Goal: Find contact information: Find contact information

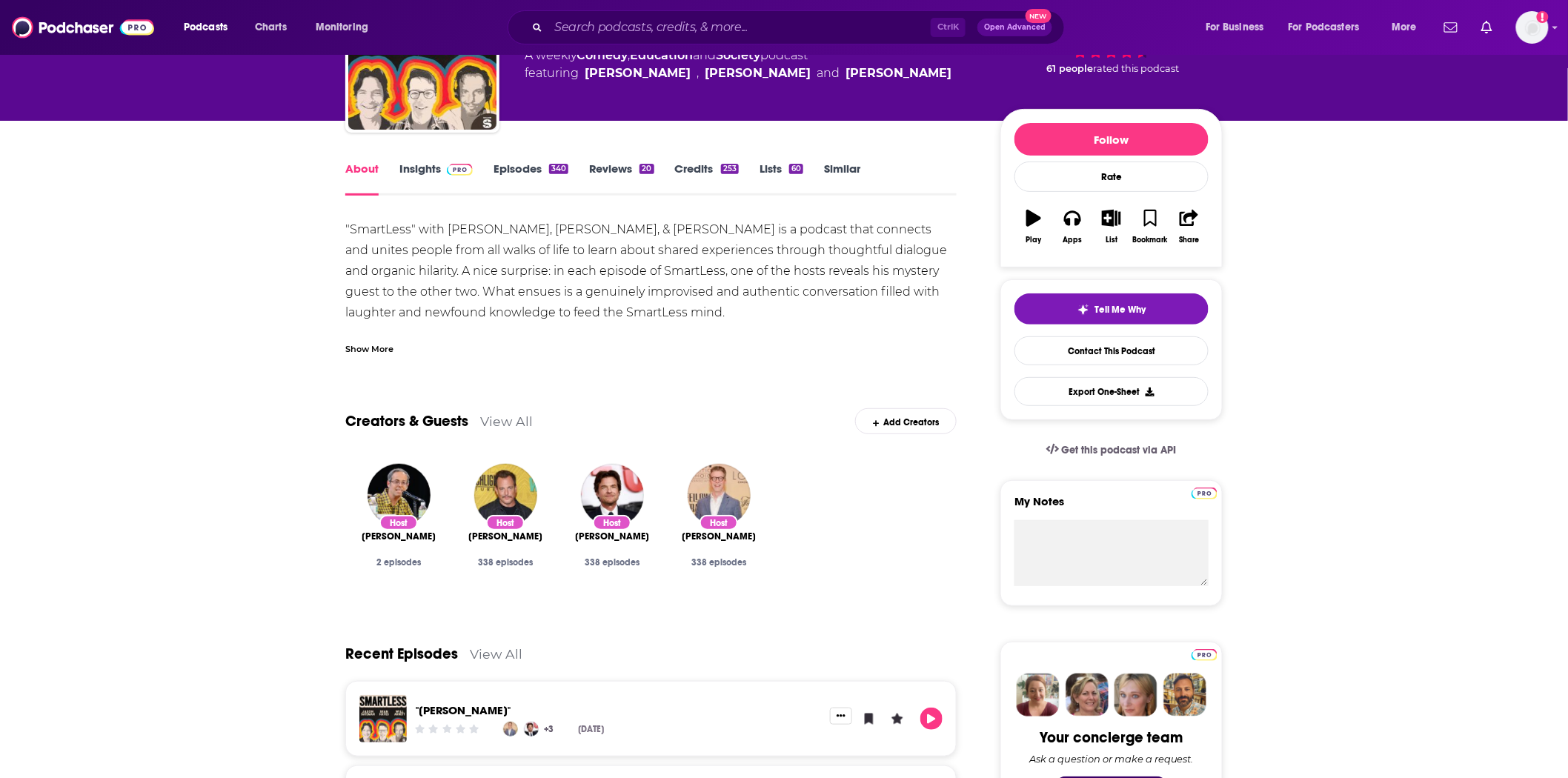
scroll to position [120, 0]
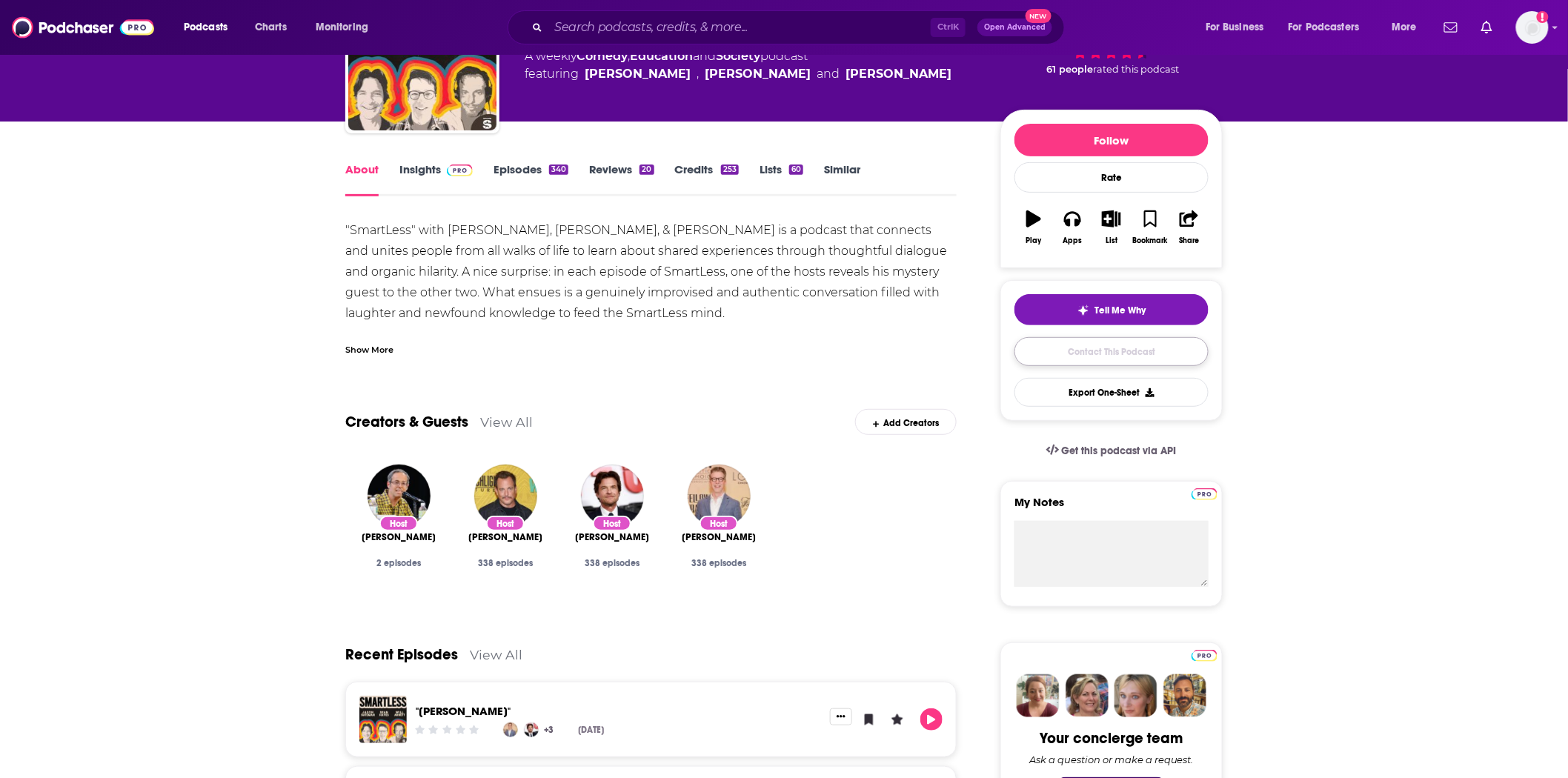
click at [1152, 346] on link "Contact This Podcast" at bounding box center [1112, 351] width 194 height 29
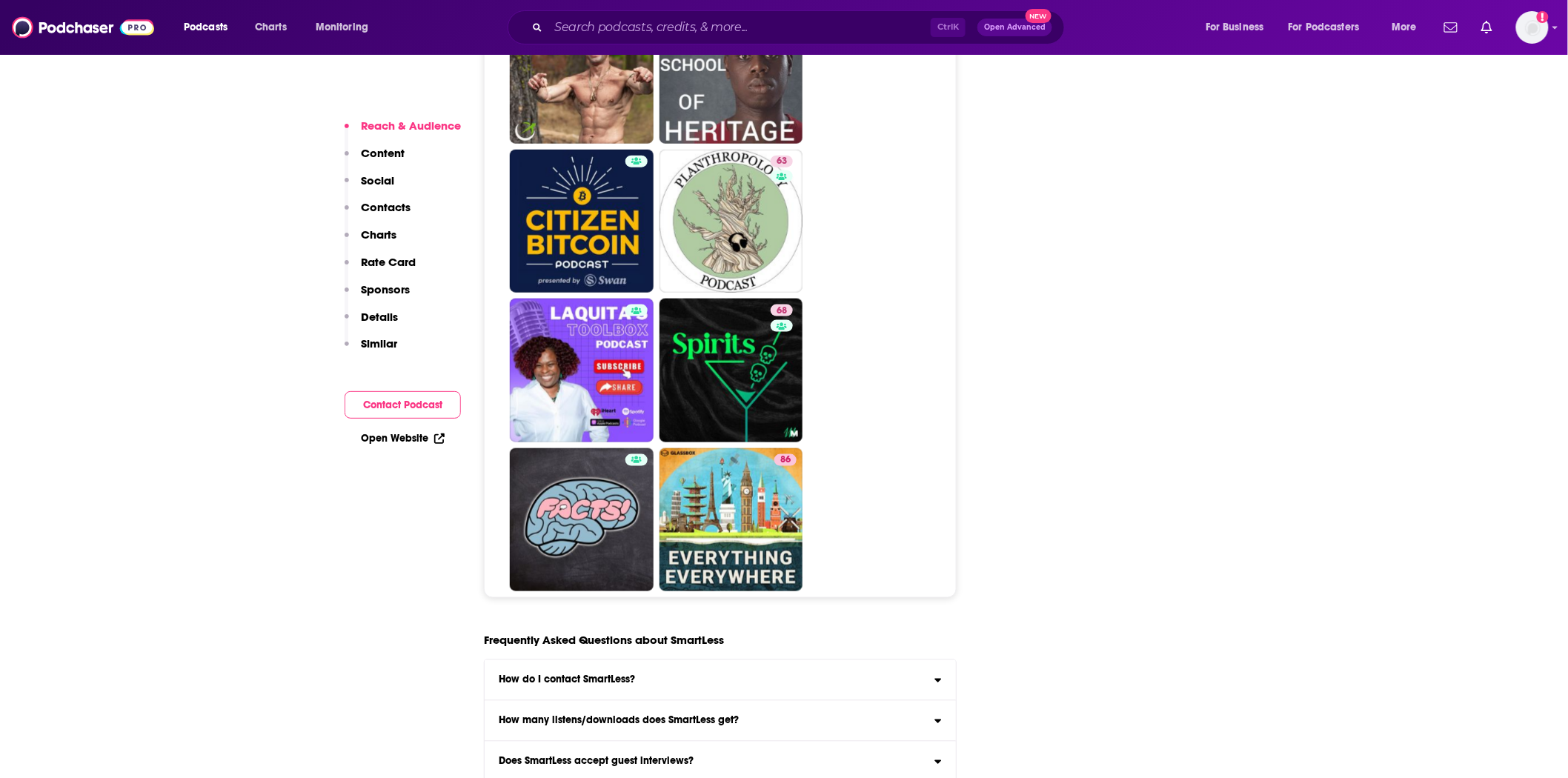
scroll to position [8021, 0]
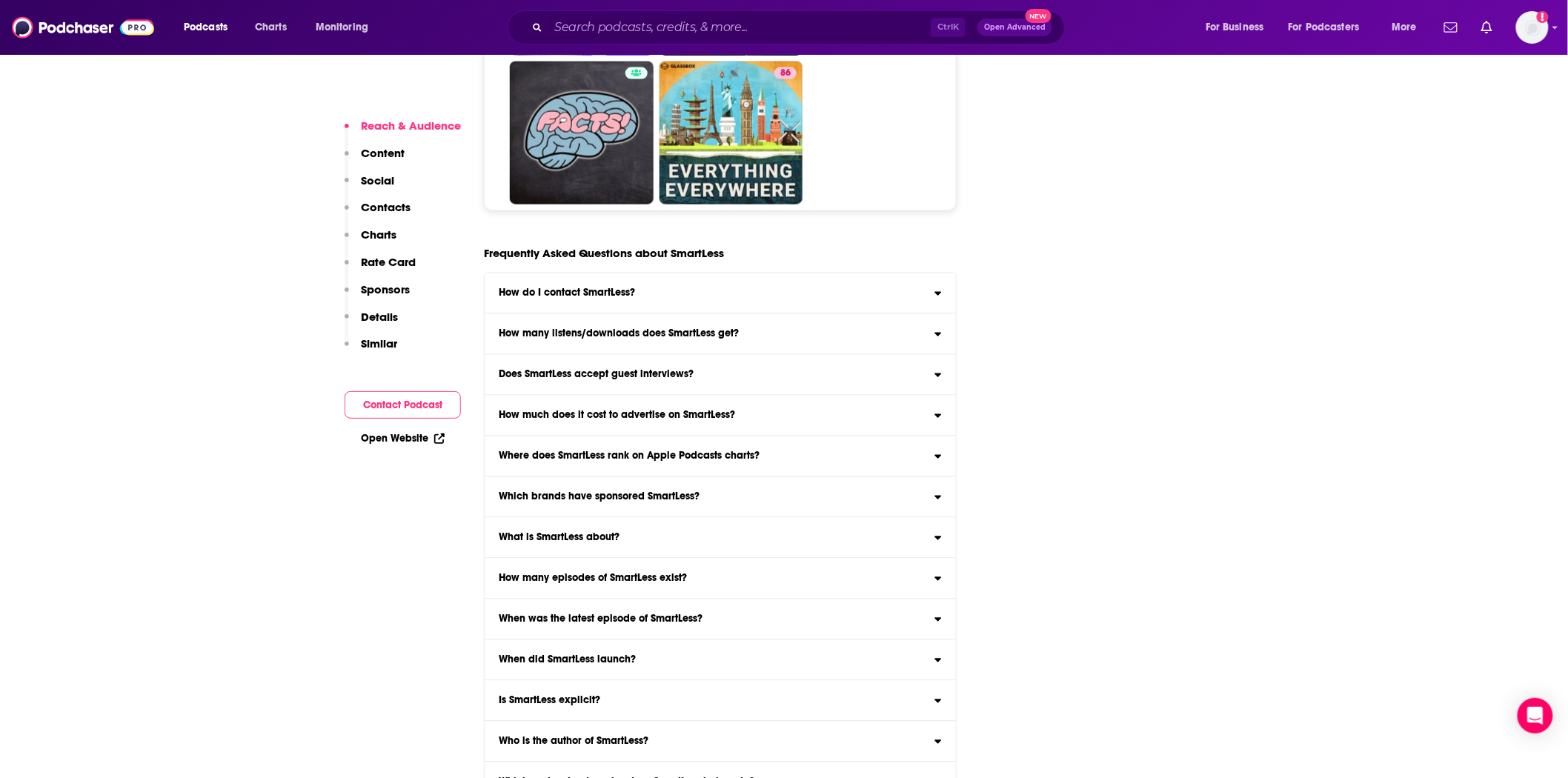
click at [569, 355] on label "Does SmartLess accept guest interviews? Yes" at bounding box center [720, 375] width 471 height 41
click at [0, 0] on input "Does SmartLess accept guest interviews? Yes" at bounding box center [0, 0] width 0 height 0
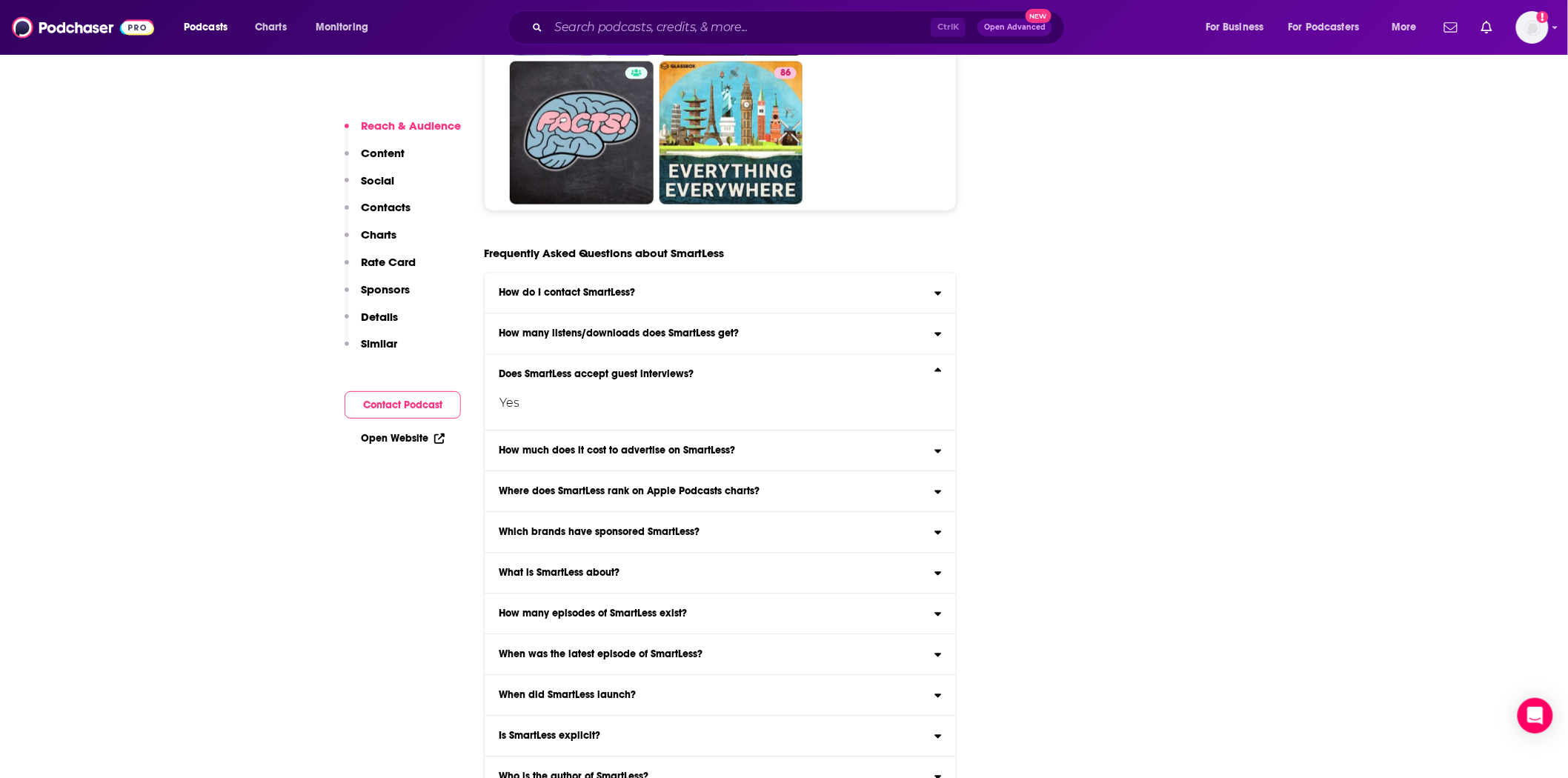
click at [565, 380] on div "Yes" at bounding box center [708, 398] width 447 height 36
click at [0, 0] on input "Does SmartLess accept guest interviews? Yes" at bounding box center [0, 0] width 0 height 0
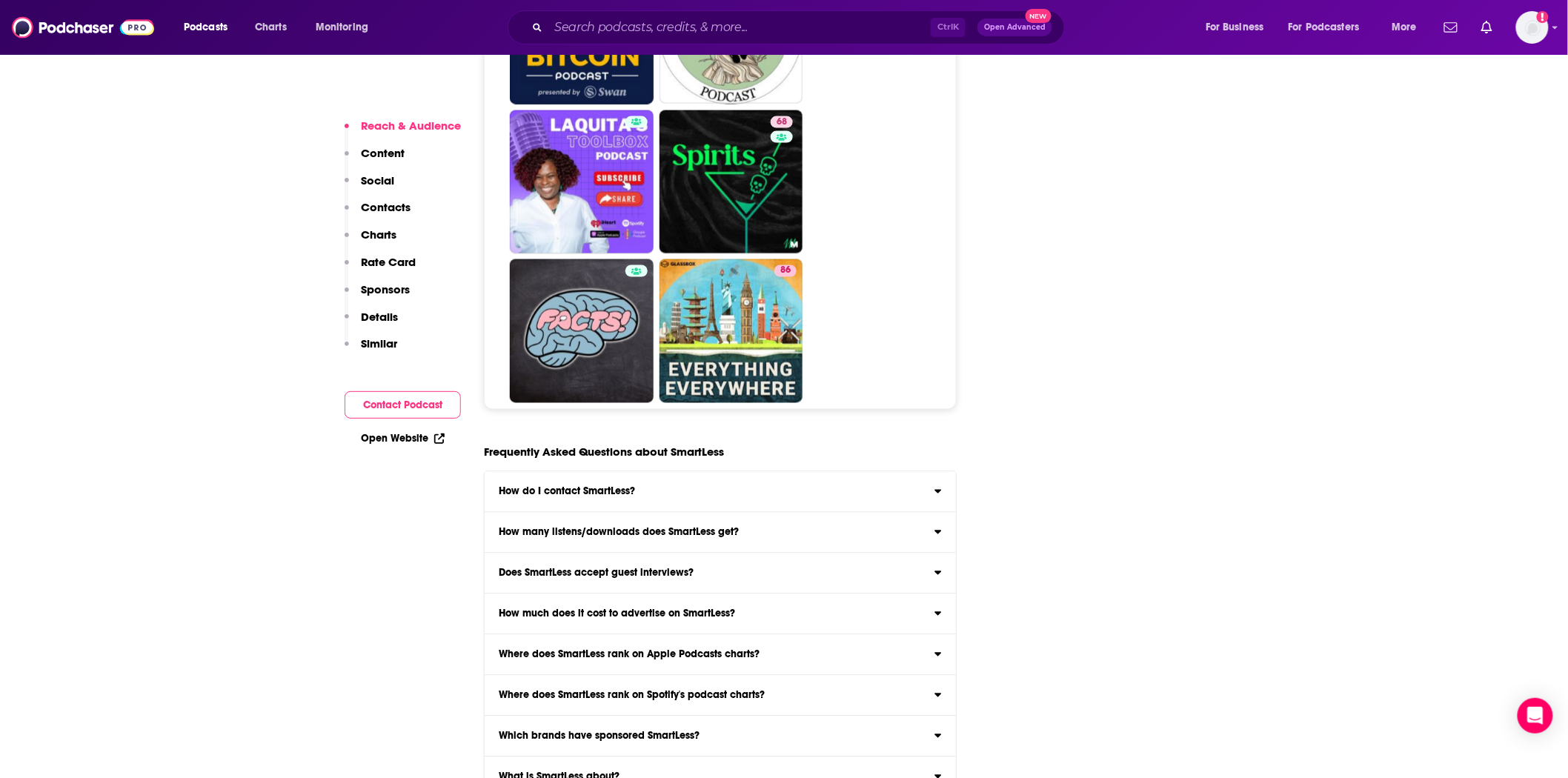
click at [645, 609] on h3 "How much does it cost to advertise on SmartLess?" at bounding box center [617, 614] width 236 height 10
click at [0, 0] on input "How much does it cost to advertise on SmartLess? Click here to view our estimat…" at bounding box center [0, 0] width 0 height 0
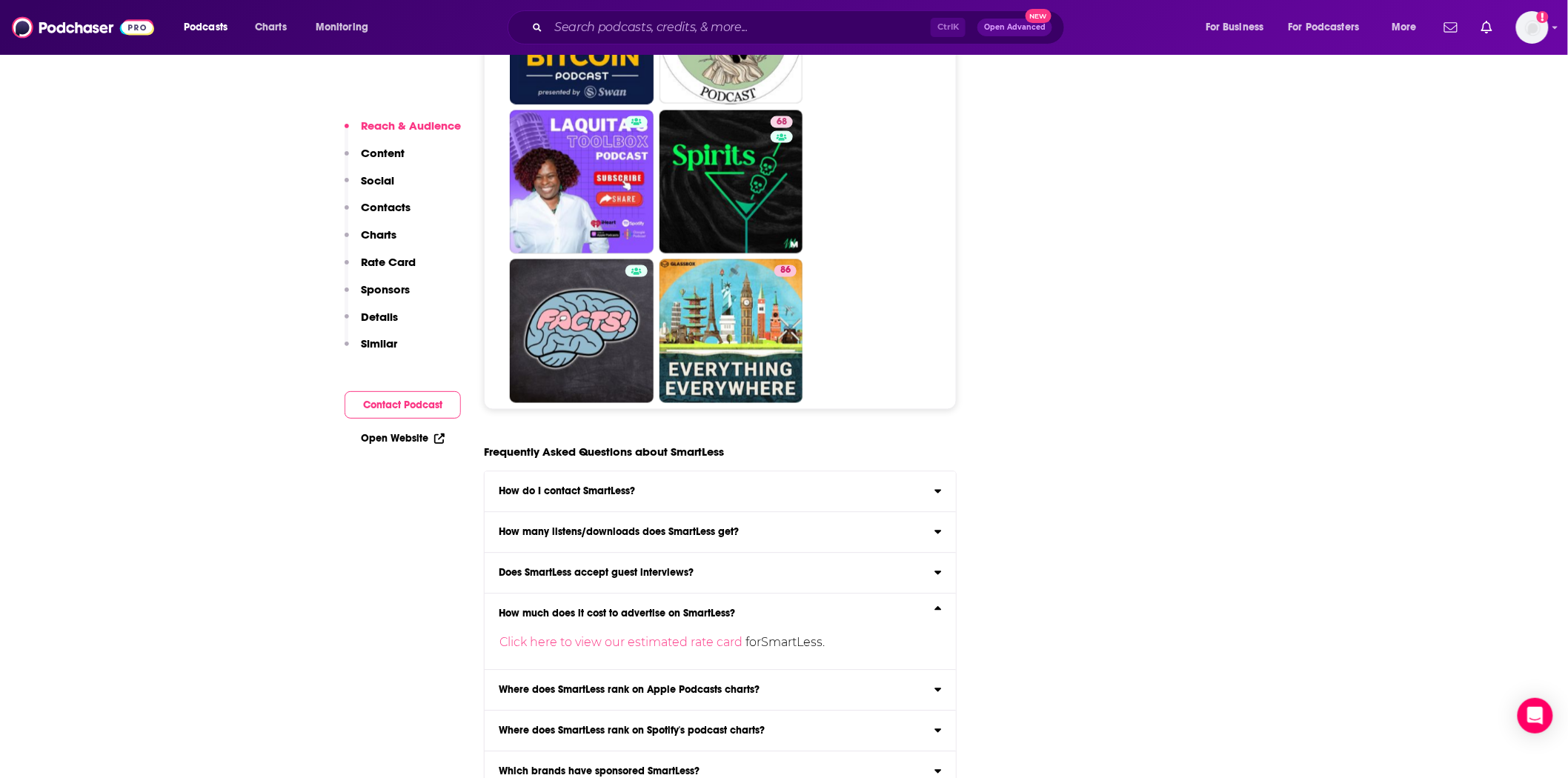
click at [645, 609] on h3 "How much does it cost to advertise on SmartLess?" at bounding box center [617, 614] width 236 height 10
click at [0, 0] on input "How much does it cost to advertise on SmartLess? Click here to view our estimat…" at bounding box center [0, 0] width 0 height 0
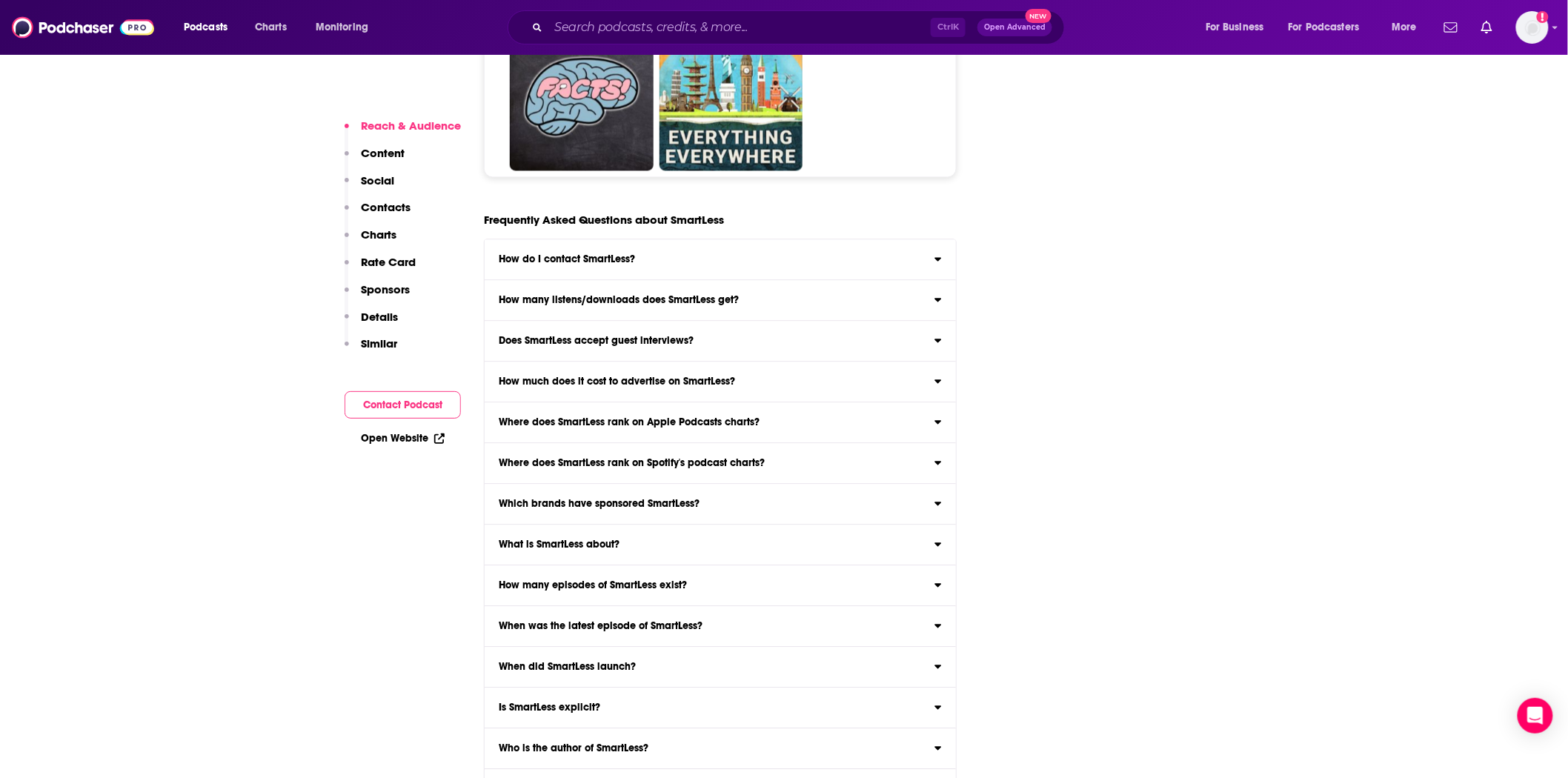
scroll to position [8262, 0]
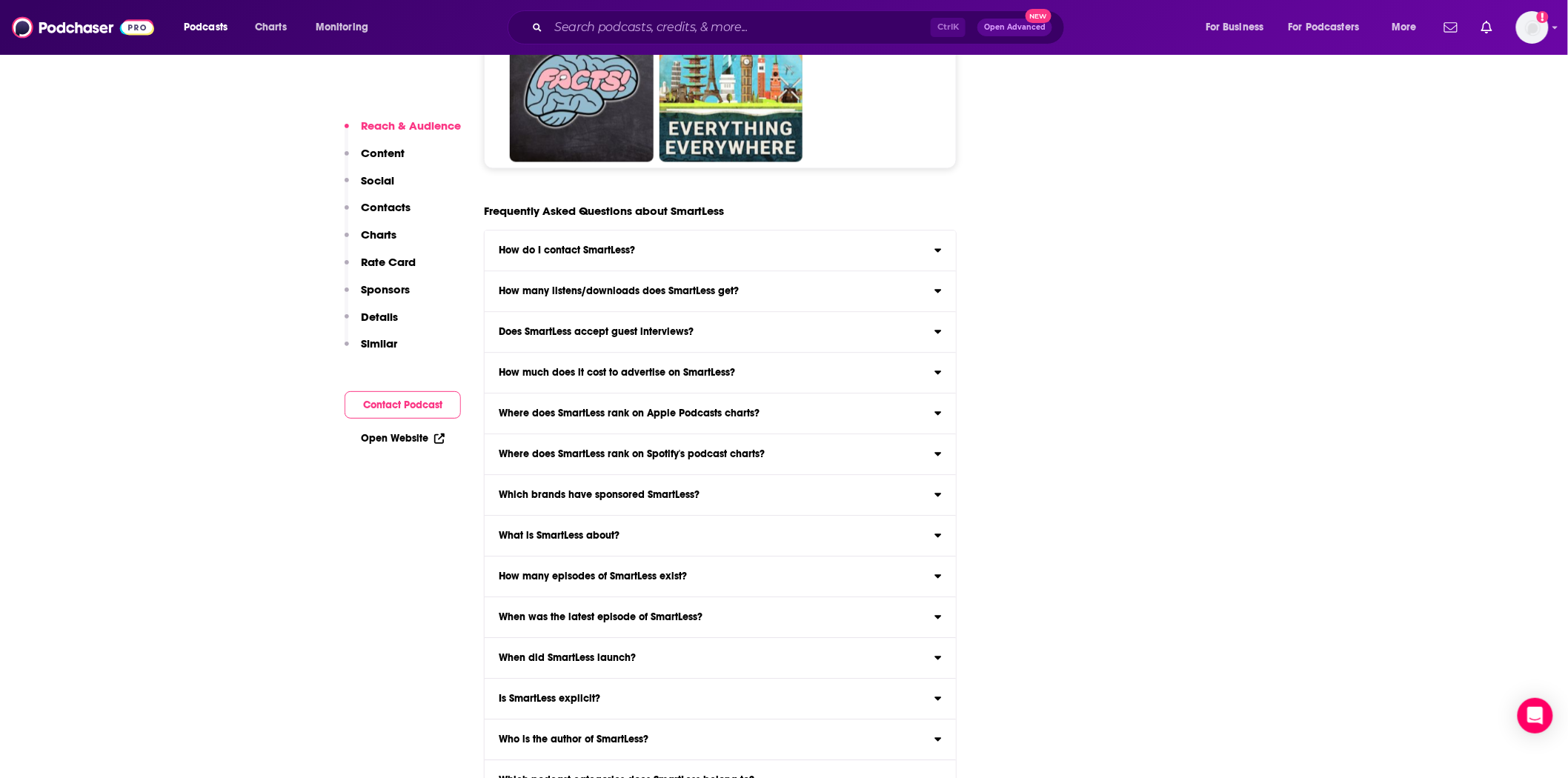
click at [0, 0] on input "Which podcast hosting provider does SmartLess use? SmartLess is hosted on Simpl…" at bounding box center [0, 0] width 0 height 0
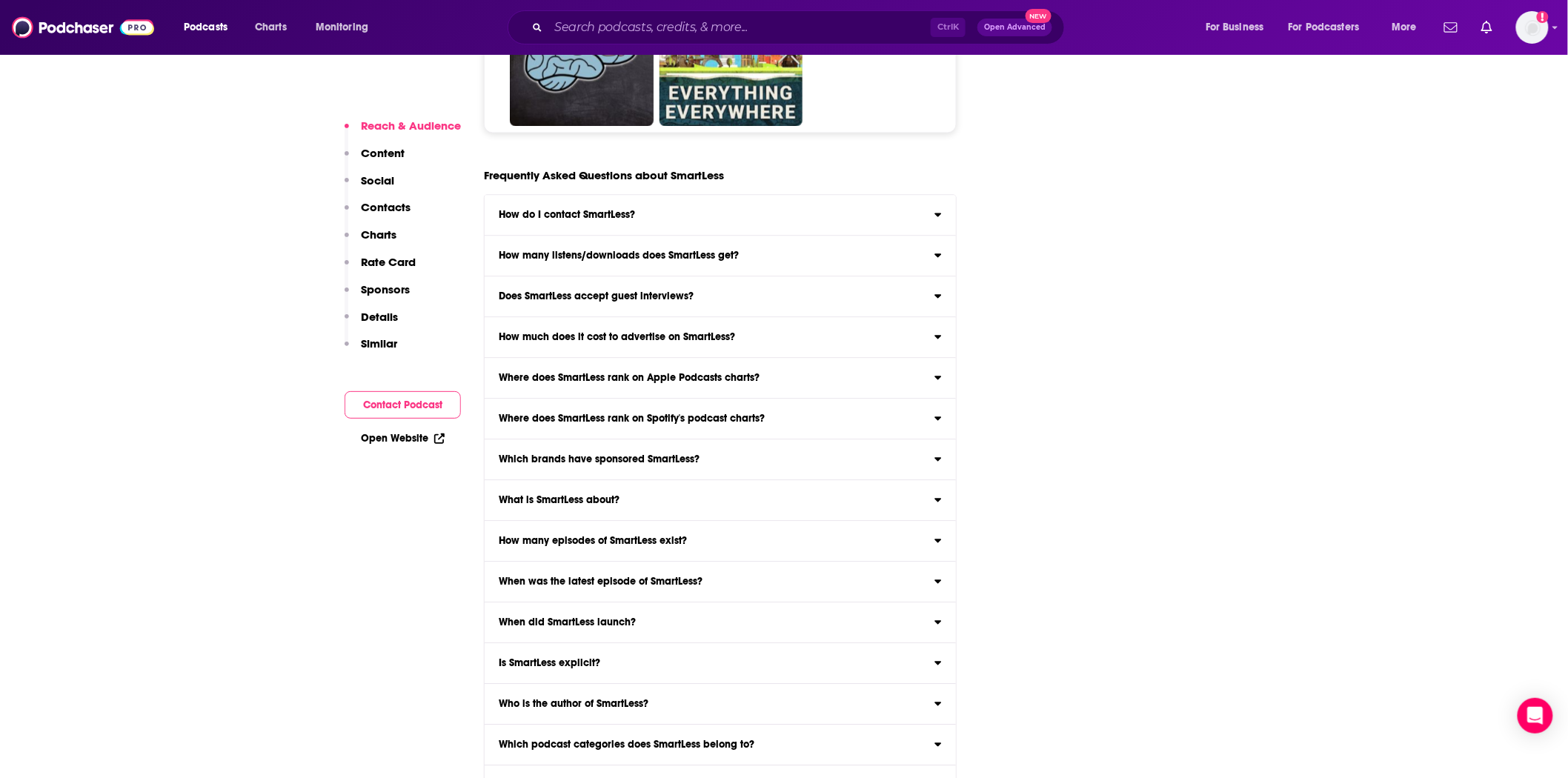
click at [605, 777] on h3 "Which podcast hosting provider does SmartLess use?" at bounding box center [625, 785] width 253 height 10
click at [0, 0] on input "Which podcast hosting provider does SmartLess use? SmartLess is hosted on Simpl…" at bounding box center [0, 0] width 0 height 0
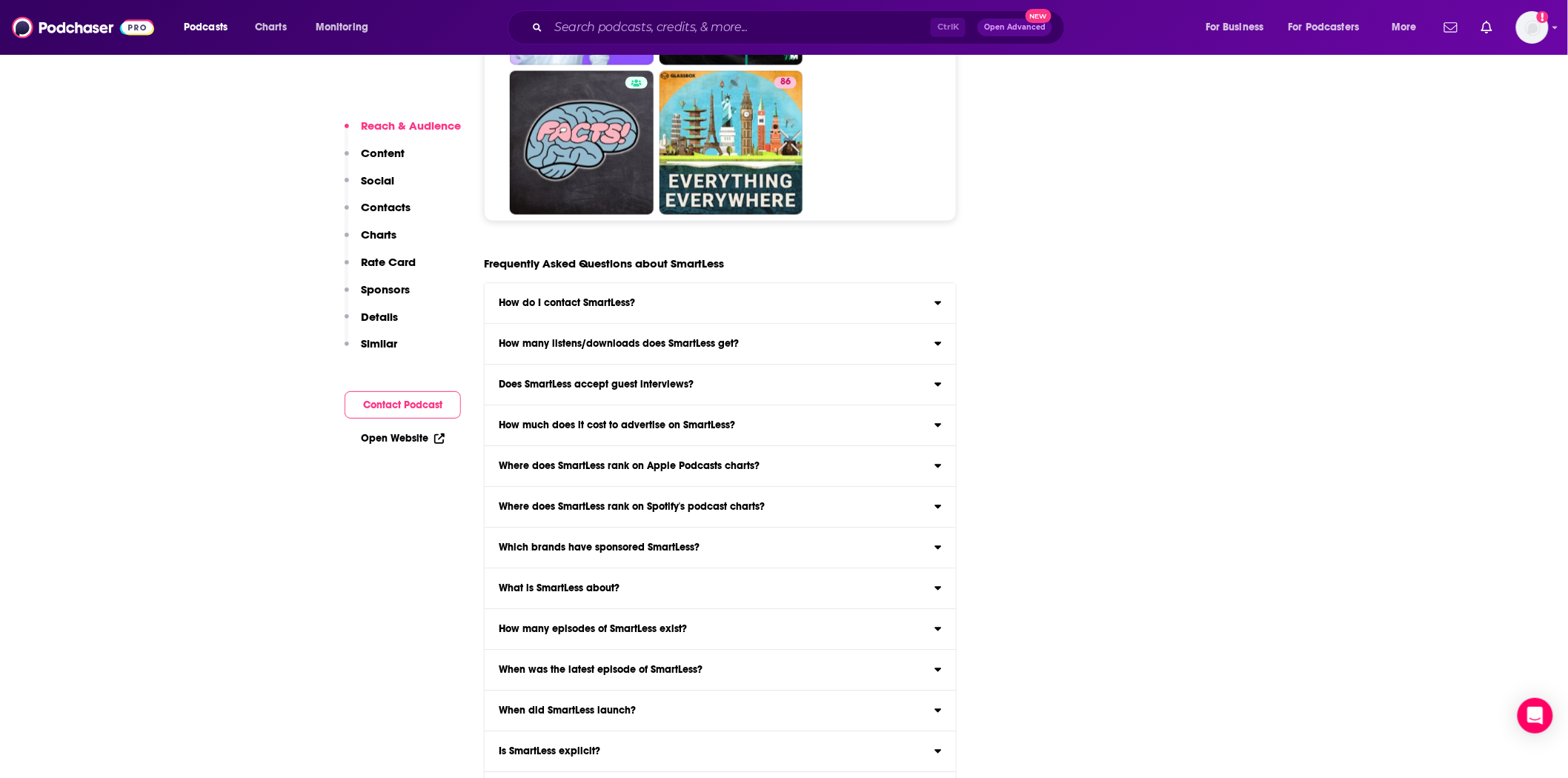
scroll to position [8180, 0]
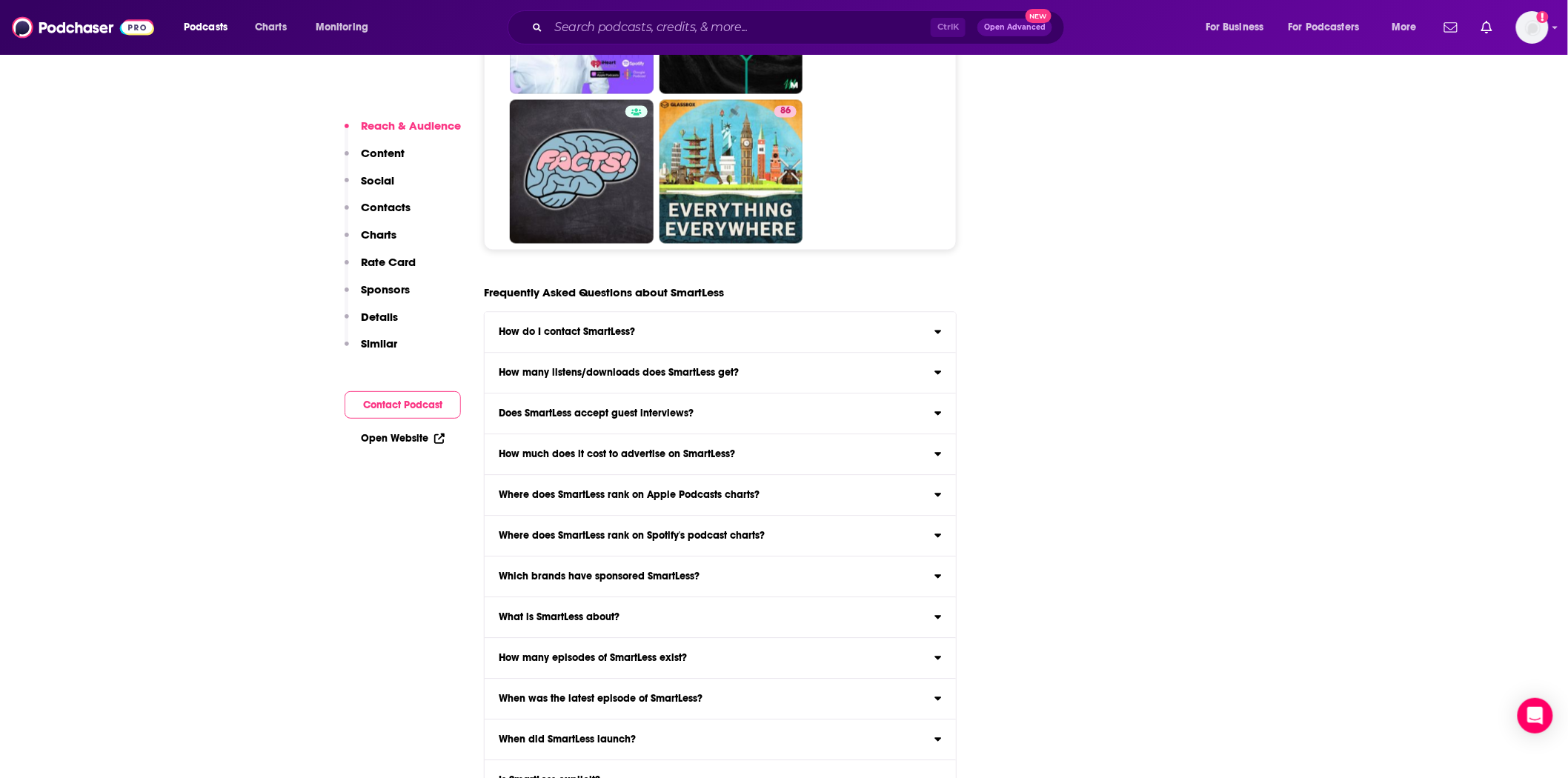
click at [568, 328] on h3 "How do I contact SmartLess?" at bounding box center [567, 333] width 137 height 10
click at [0, 0] on input "How do I contact SmartLess? Click here to view contact information for SmartLes…" at bounding box center [0, 0] width 0 height 0
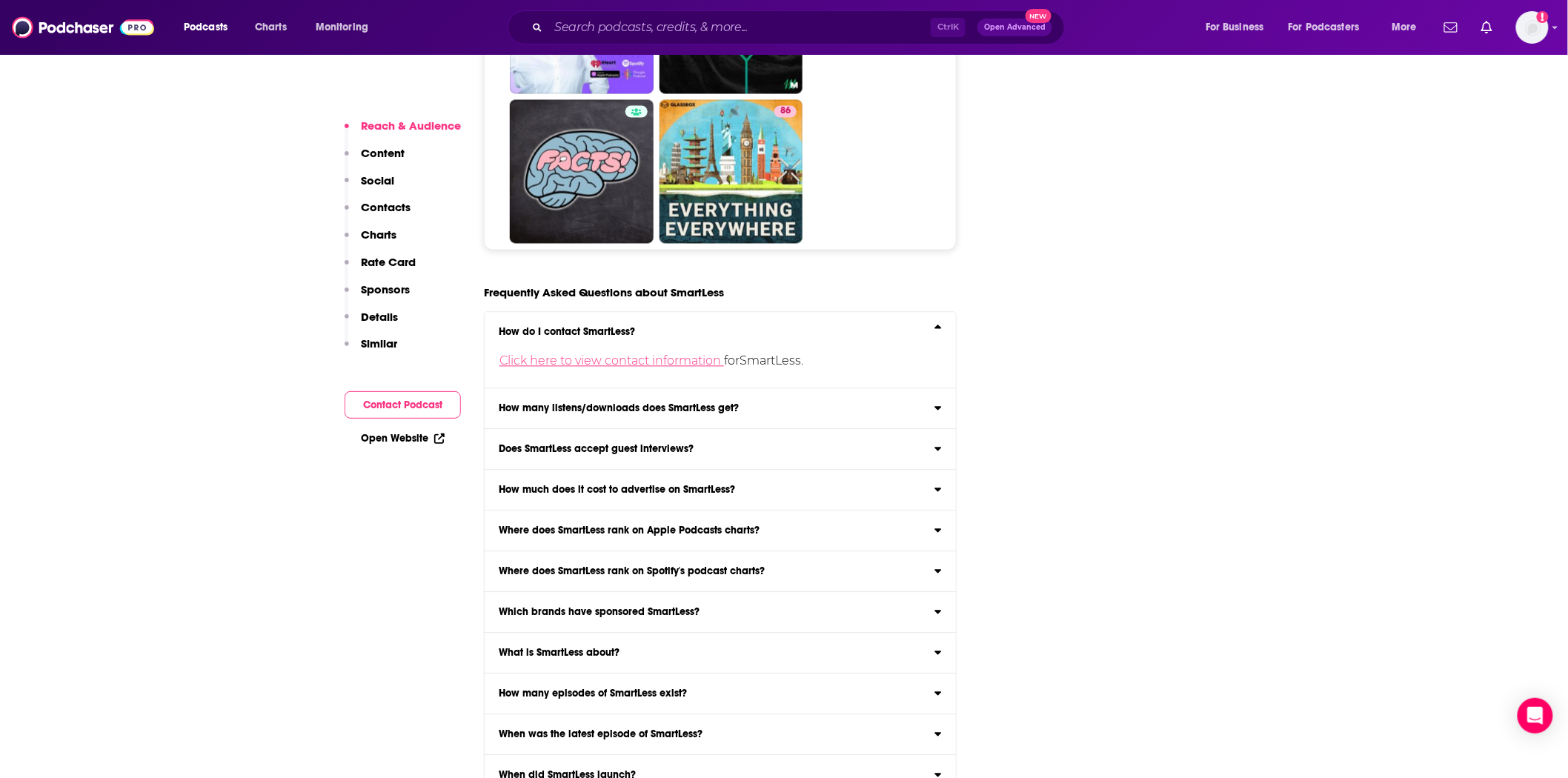
click at [602, 354] on link "Click here to view contact information" at bounding box center [612, 361] width 225 height 14
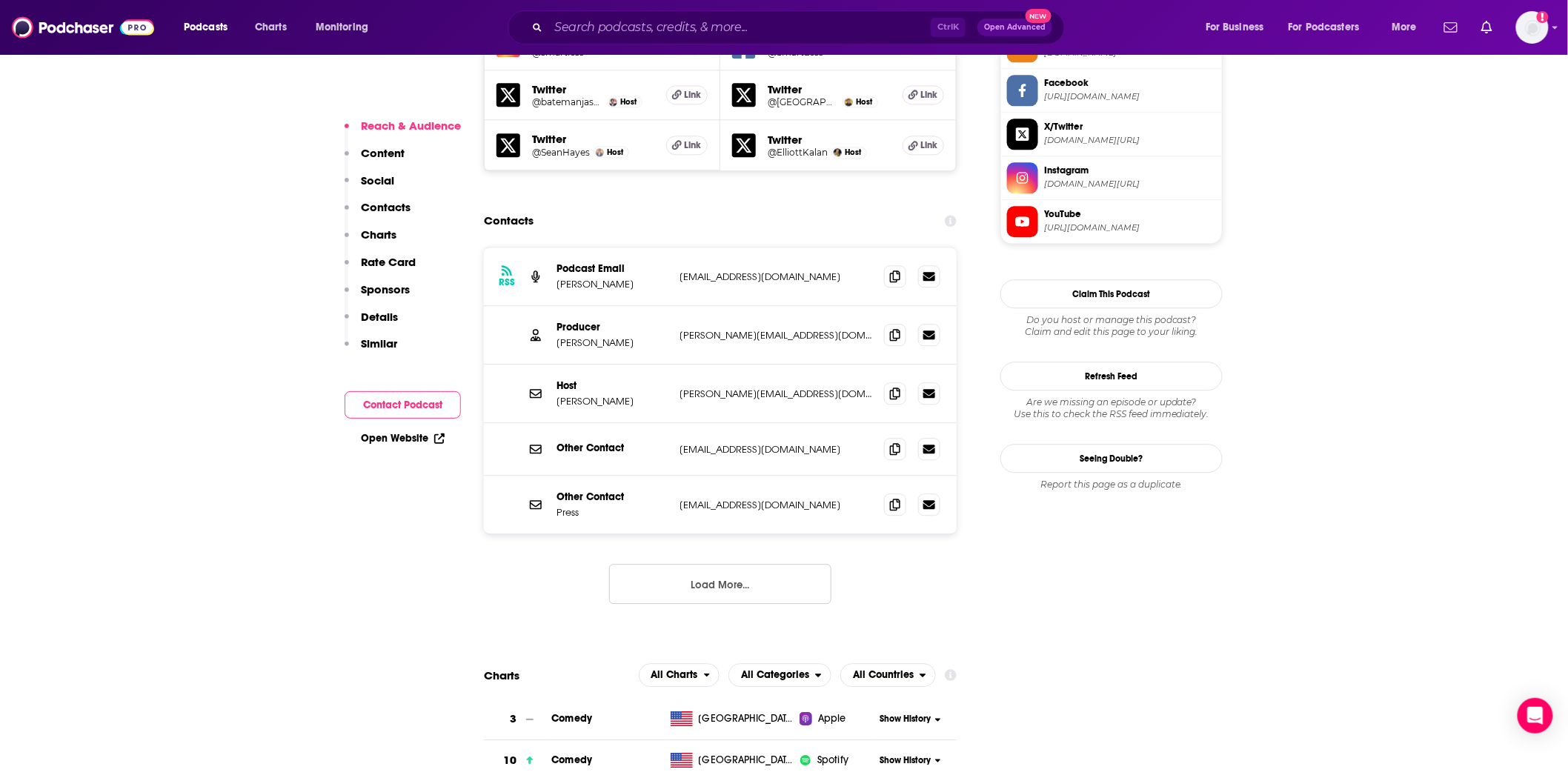
scroll to position [1382, 0]
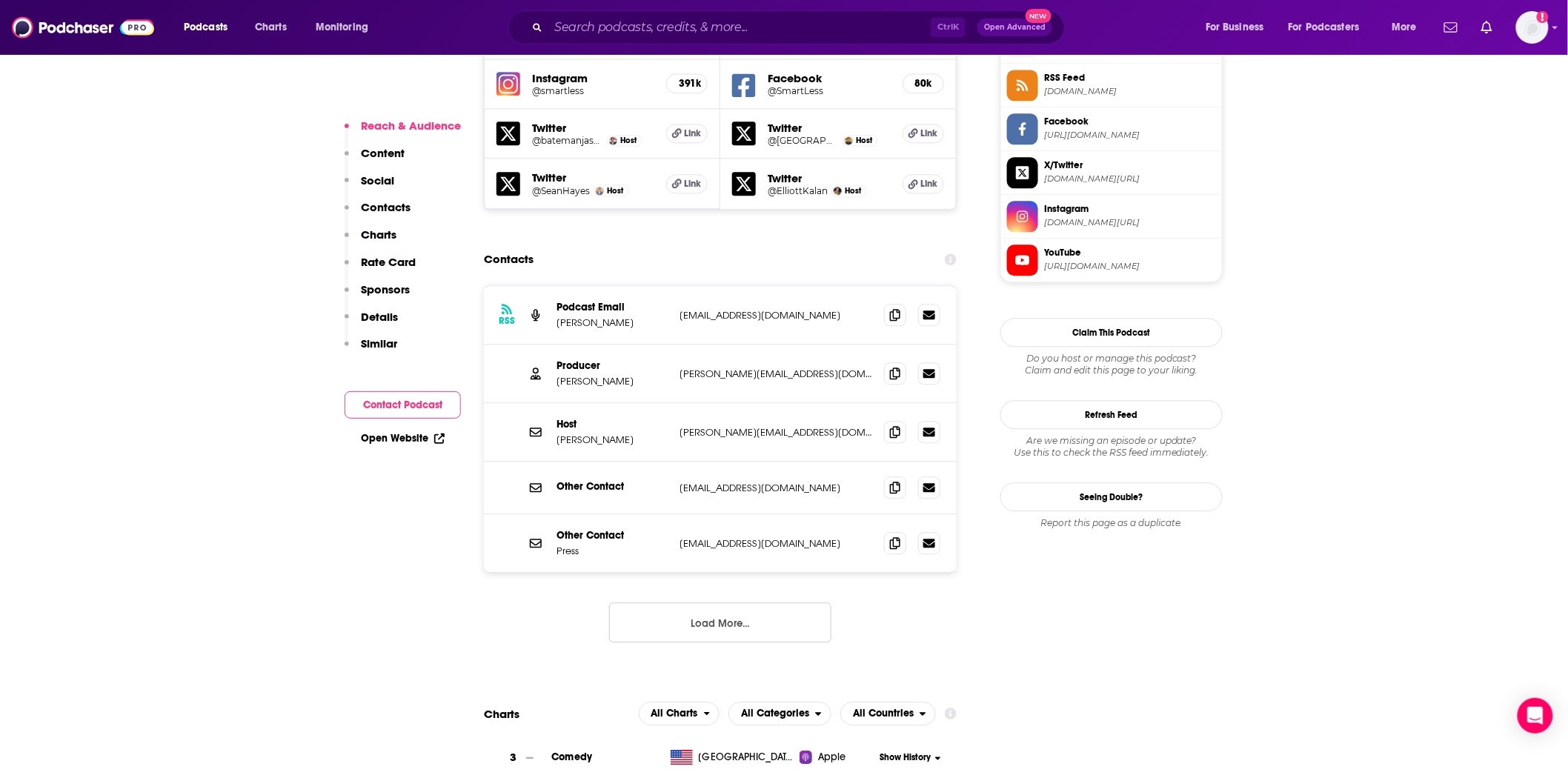
click at [616, 375] on p "[PERSON_NAME]" at bounding box center [612, 381] width 111 height 13
click at [622, 375] on p "[PERSON_NAME]" at bounding box center [612, 381] width 111 height 13
click at [782, 367] on p "[PERSON_NAME][EMAIL_ADDRESS][DOMAIN_NAME]" at bounding box center [776, 373] width 193 height 13
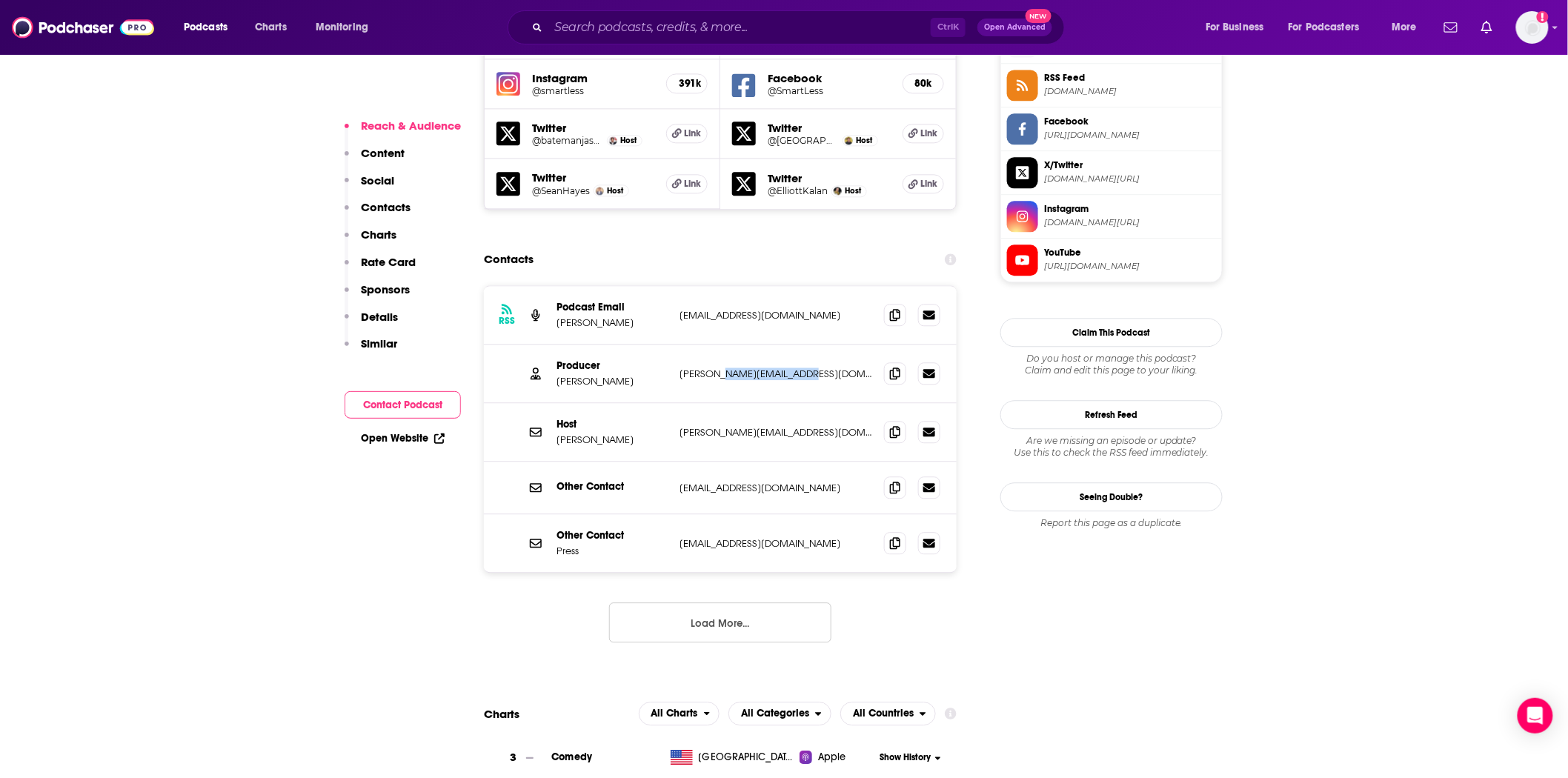
click at [782, 367] on p "[PERSON_NAME][EMAIL_ADDRESS][DOMAIN_NAME]" at bounding box center [776, 373] width 193 height 13
click at [759, 426] on p "[PERSON_NAME][EMAIL_ADDRESS][DOMAIN_NAME]" at bounding box center [776, 432] width 193 height 13
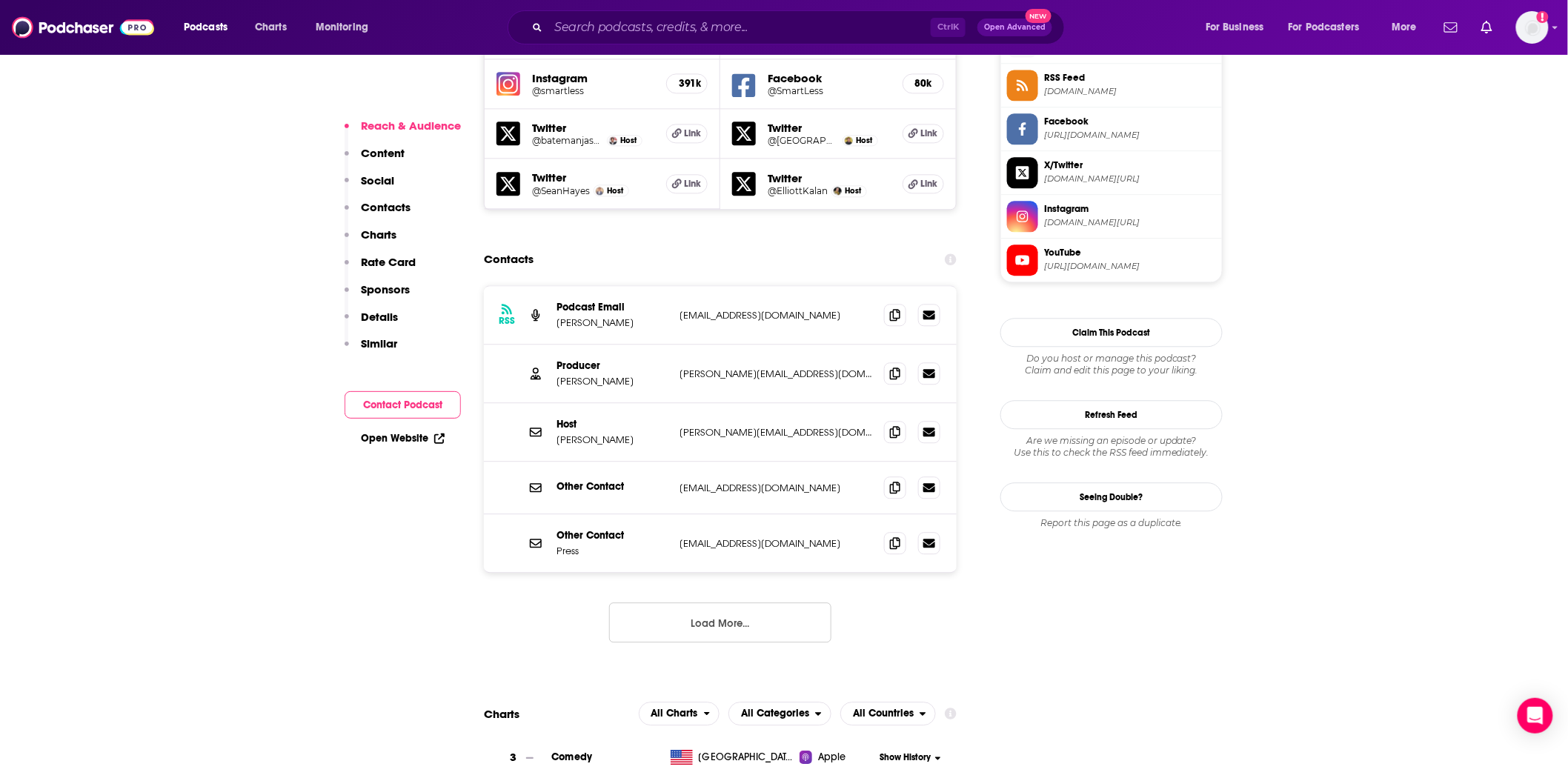
click at [728, 482] on p "[EMAIL_ADDRESS][DOMAIN_NAME]" at bounding box center [776, 488] width 193 height 13
click at [731, 309] on p "[EMAIL_ADDRESS][DOMAIN_NAME]" at bounding box center [776, 315] width 193 height 13
click at [913, 304] on div at bounding box center [912, 315] width 56 height 22
click at [884, 303] on span at bounding box center [896, 314] width 22 height 22
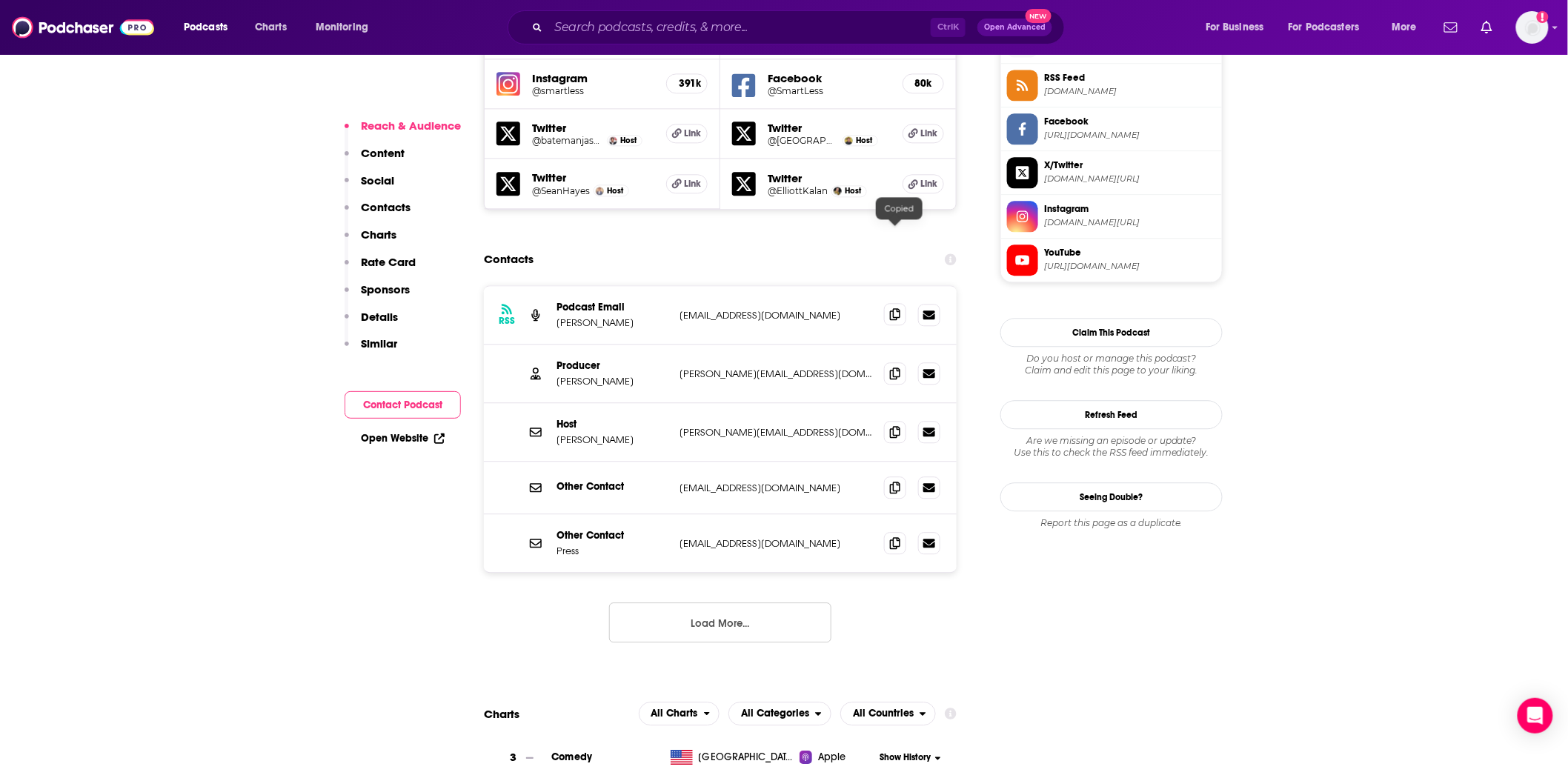
click at [890, 303] on span at bounding box center [896, 314] width 22 height 22
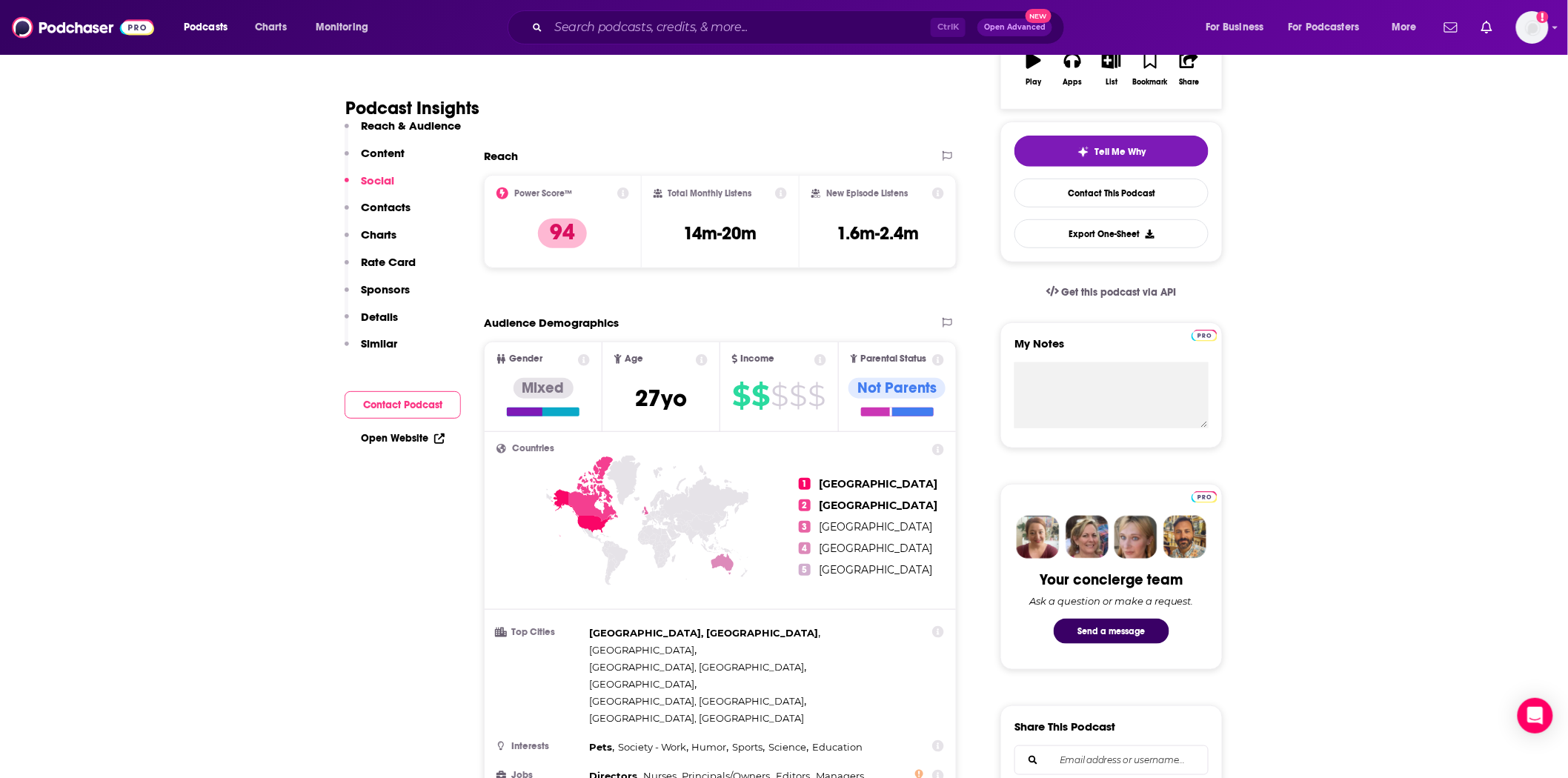
scroll to position [0, 0]
